Goal: Contribute content: Add original content to the website for others to see

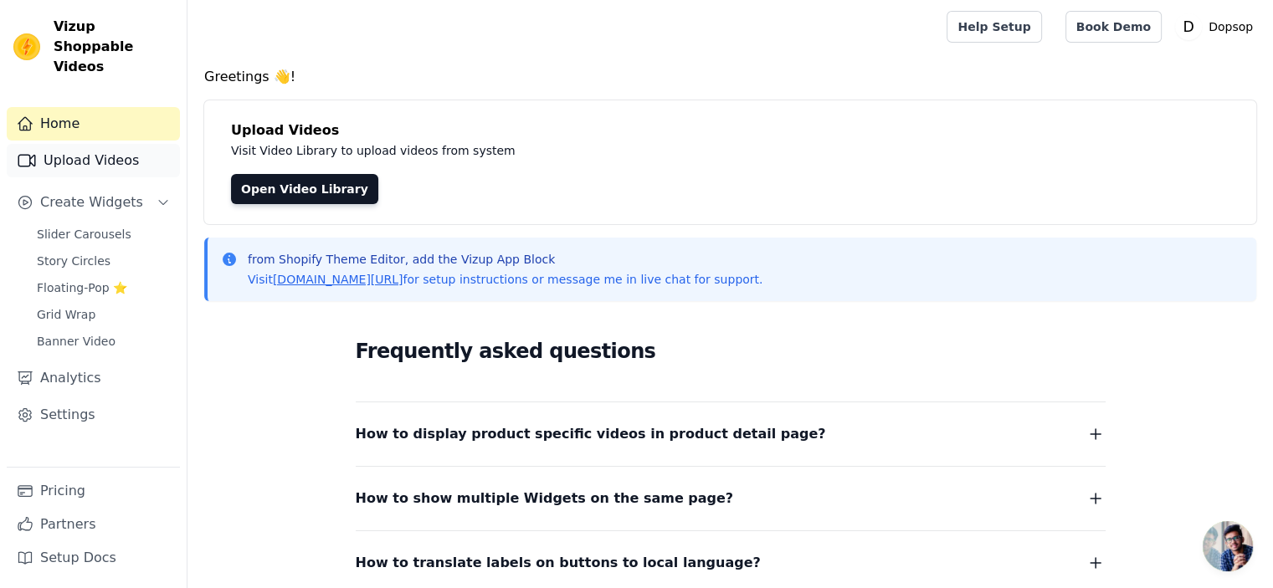
click at [100, 144] on link "Upload Videos" at bounding box center [93, 160] width 173 height 33
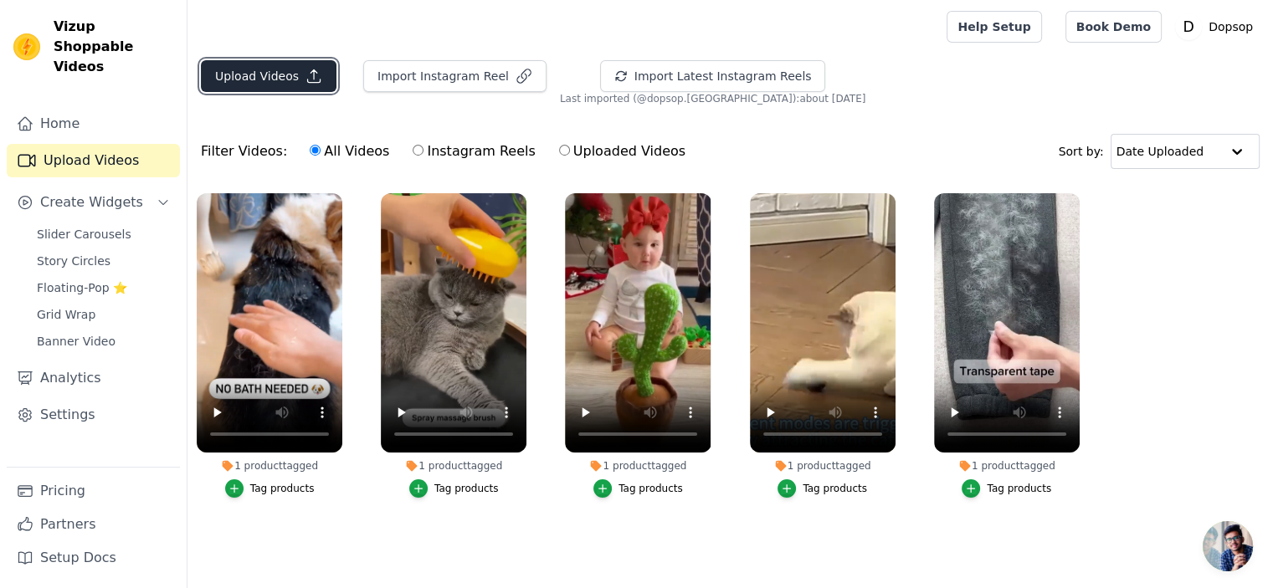
click at [258, 82] on button "Upload Videos" at bounding box center [269, 76] width 136 height 32
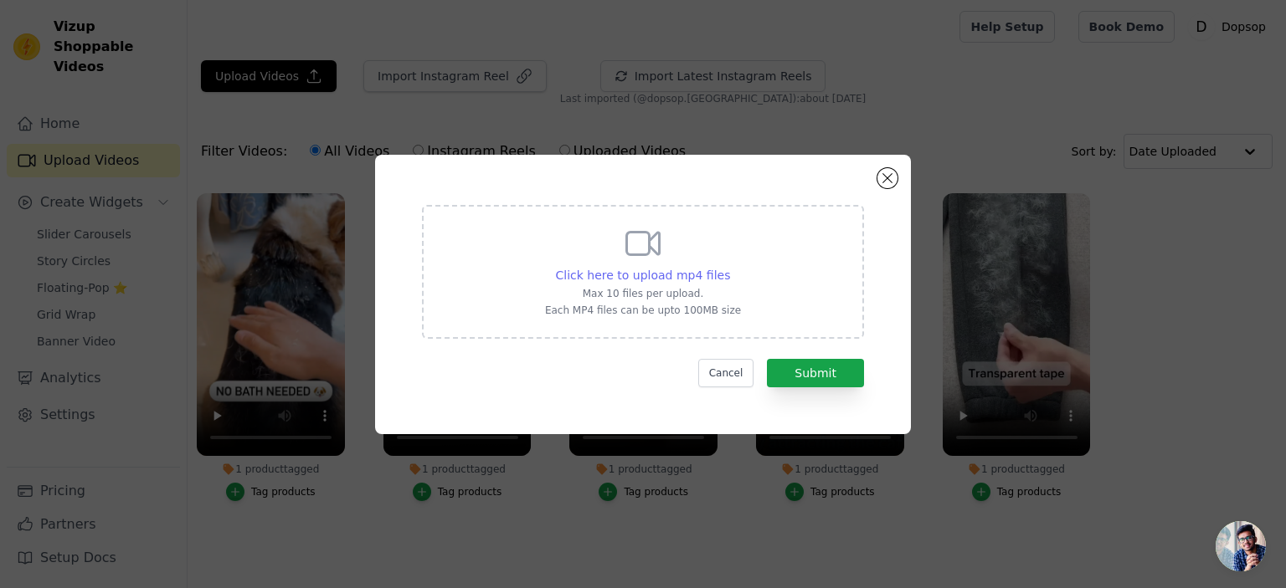
click at [636, 269] on span "Click here to upload mp4 files" at bounding box center [643, 275] width 175 height 13
click at [729, 267] on input "Click here to upload mp4 files Max 10 files per upload. Each MP4 files can be u…" at bounding box center [729, 266] width 1 height 1
type input "C:\fakepath\f3cabd865b4b4cae287f9273f03418e5 (1).mp4"
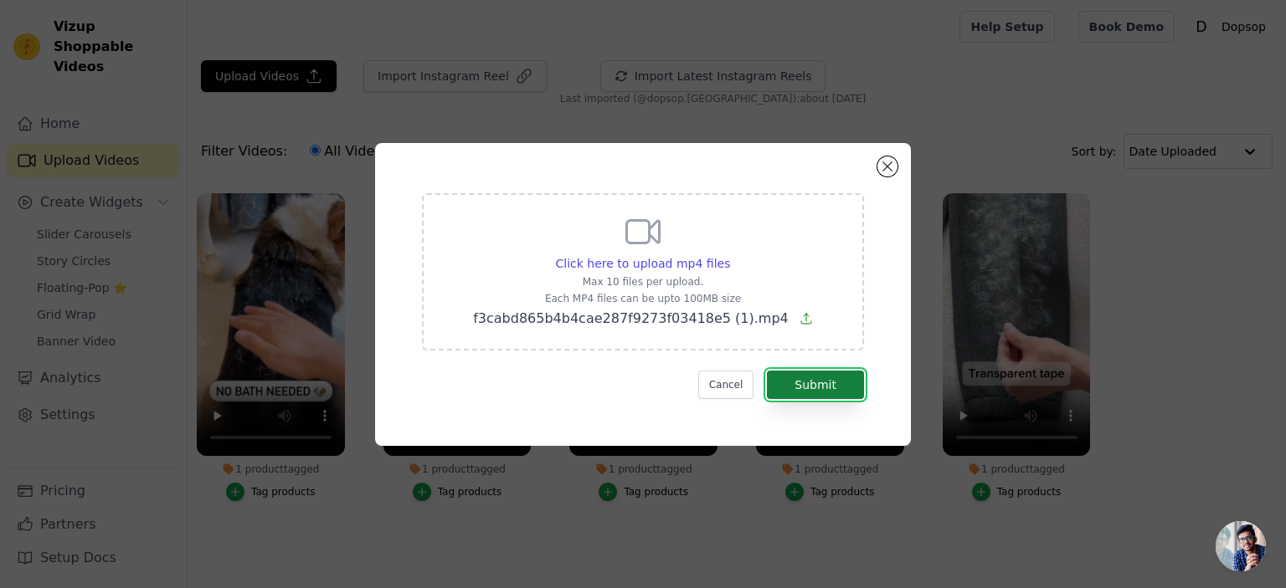
click at [824, 389] on button "Submit" at bounding box center [815, 385] width 97 height 28
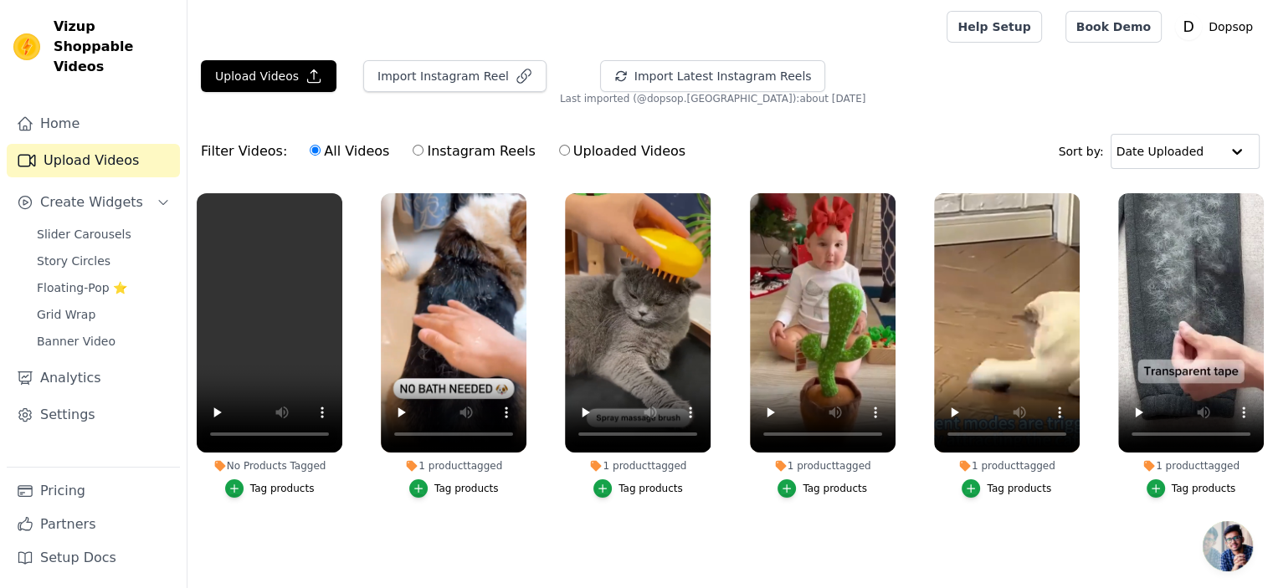
click at [271, 489] on div "Tag products" at bounding box center [282, 488] width 64 height 13
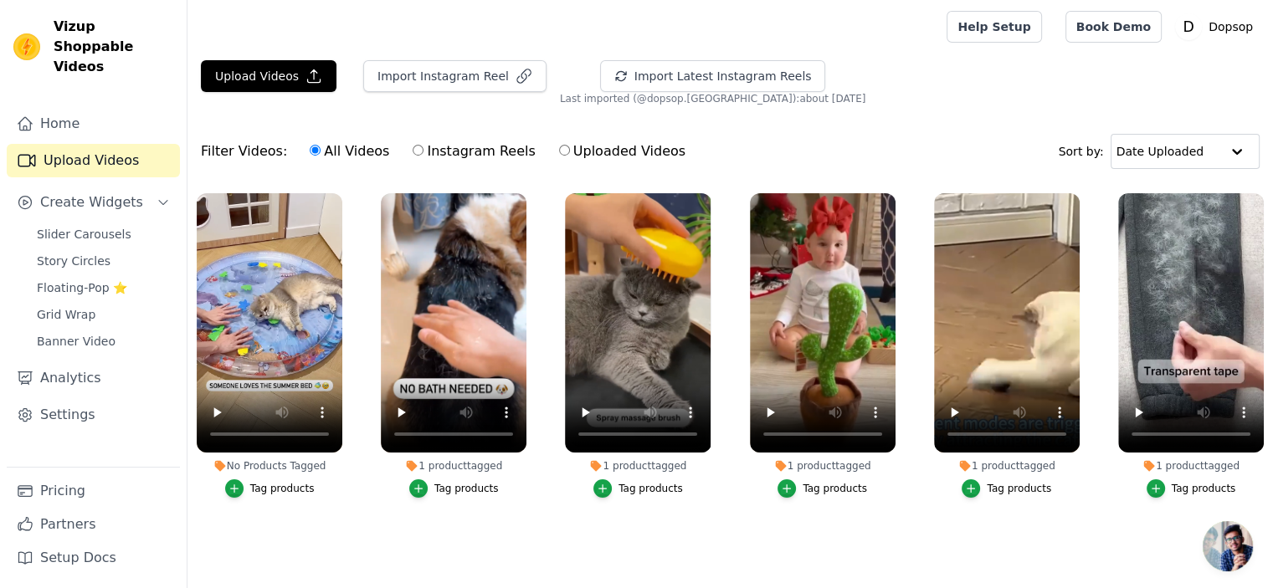
click at [260, 481] on button "Tag products" at bounding box center [270, 489] width 90 height 18
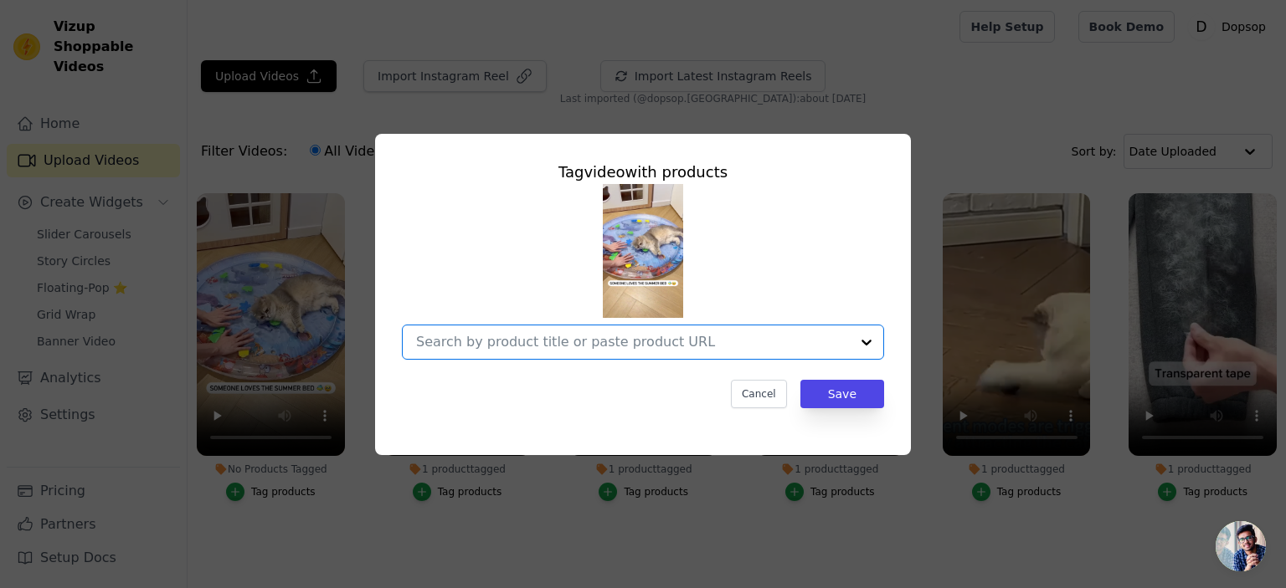
click at [542, 344] on input "No Products Tagged Tag video with products Option undefined, selected. Select i…" at bounding box center [633, 342] width 434 height 16
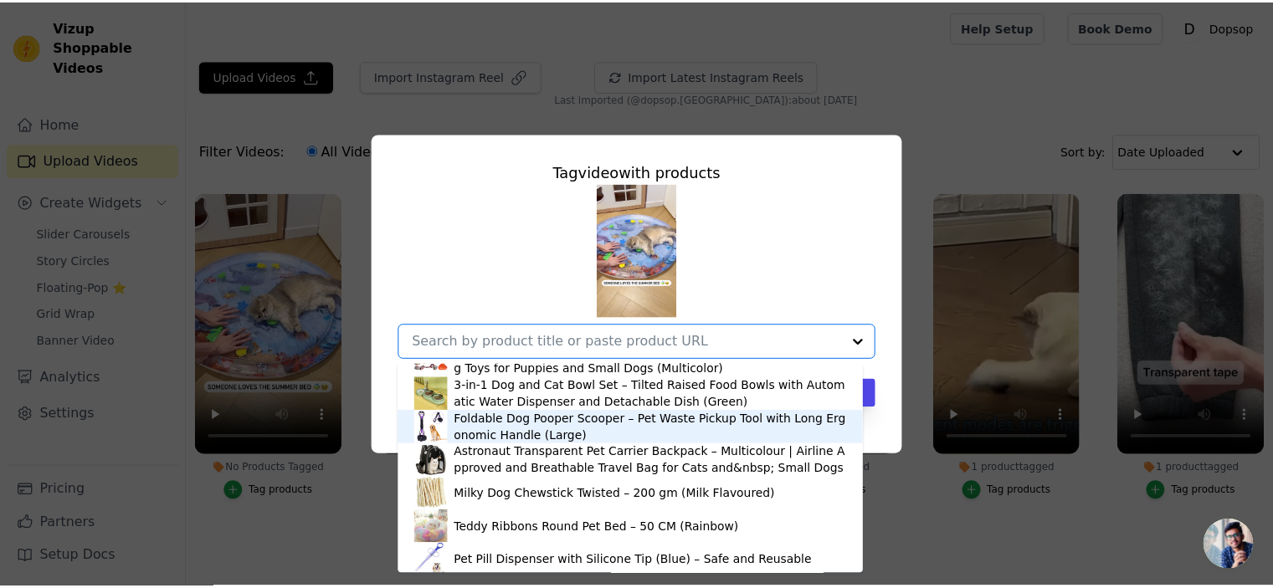
scroll to position [425, 0]
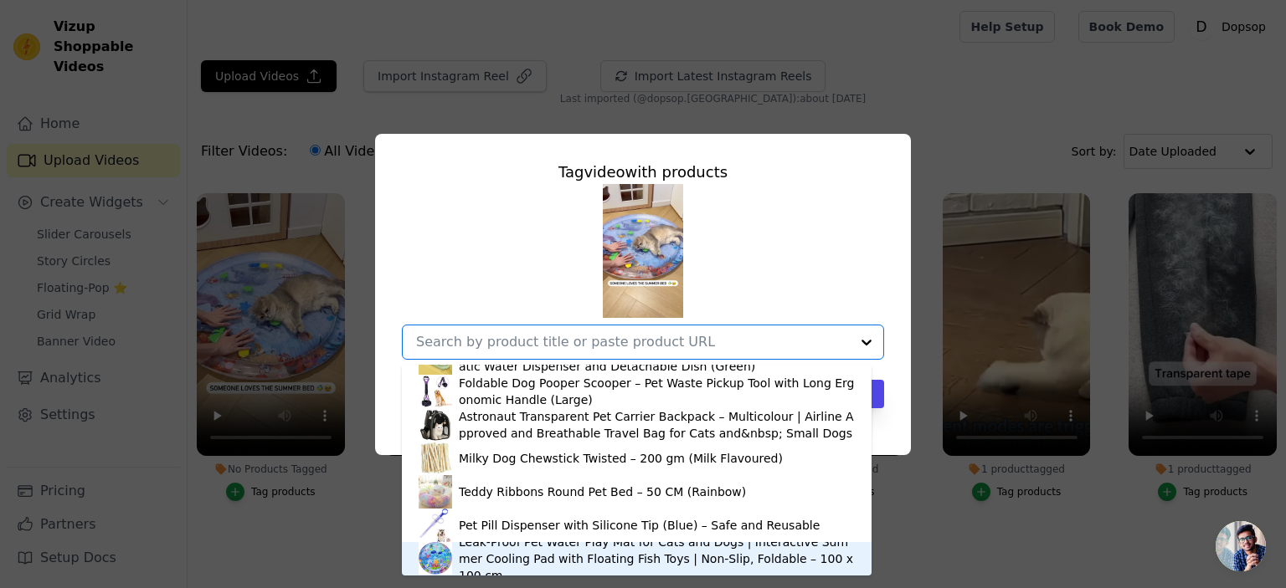
click at [506, 563] on div "Leak-Proof Pet Water Play Mat for Cats and Dogs | Interactive Summer Cooling Pa…" at bounding box center [657, 559] width 396 height 50
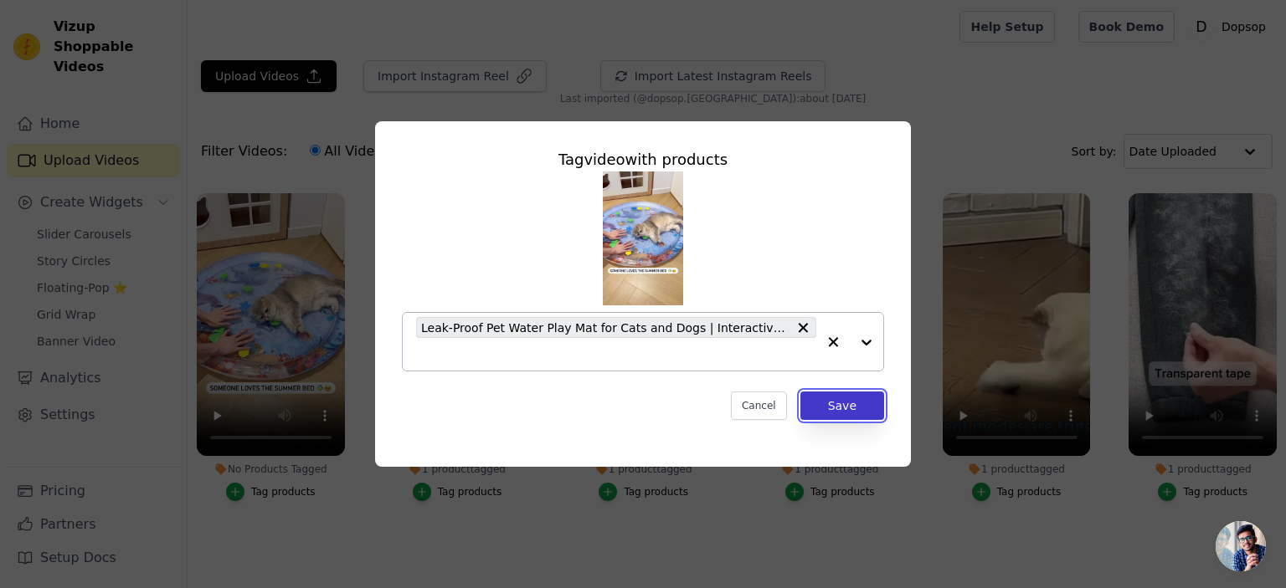
click at [837, 411] on button "Save" at bounding box center [842, 406] width 84 height 28
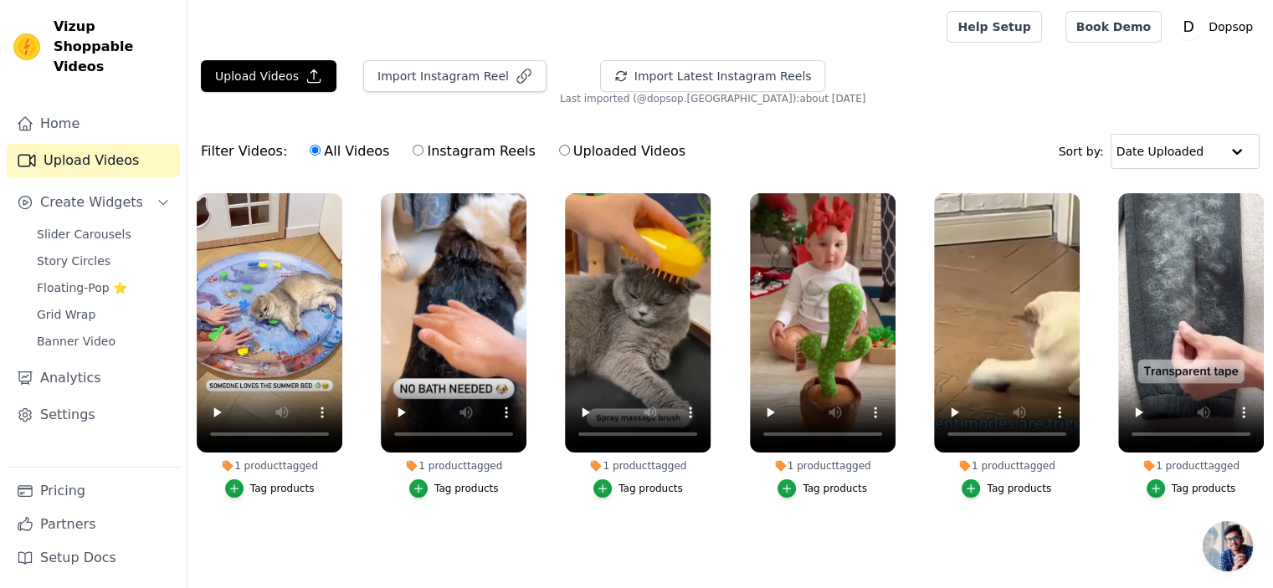
scroll to position [27, 0]
